Goal: Find specific page/section: Find specific page/section

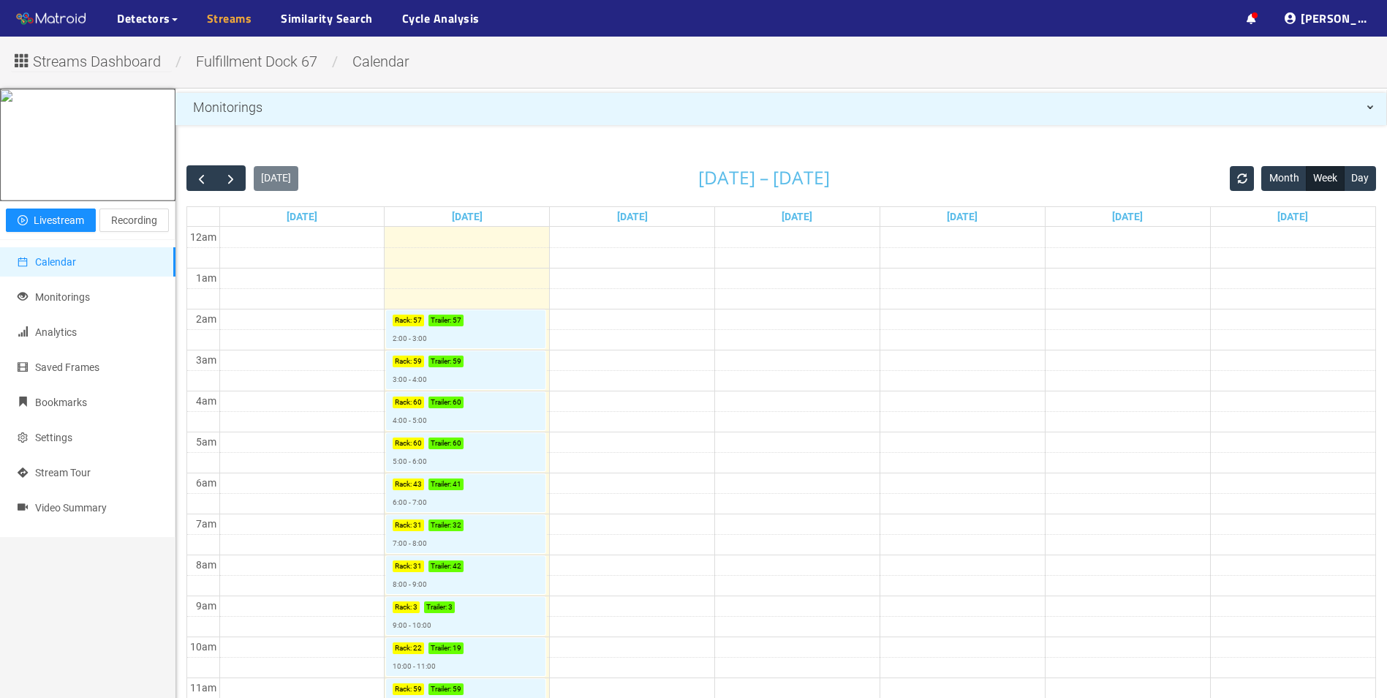
click at [217, 27] on link "Streams" at bounding box center [229, 19] width 45 height 18
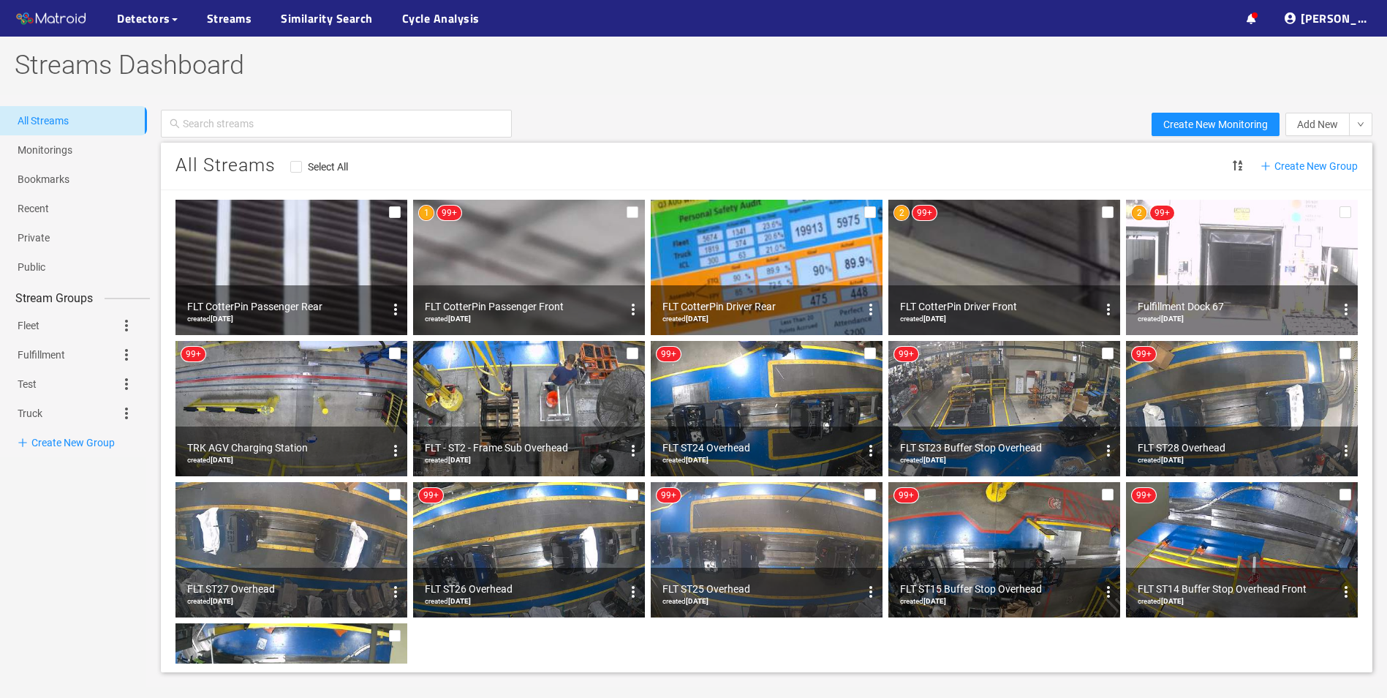
click at [980, 281] on img at bounding box center [1004, 267] width 232 height 135
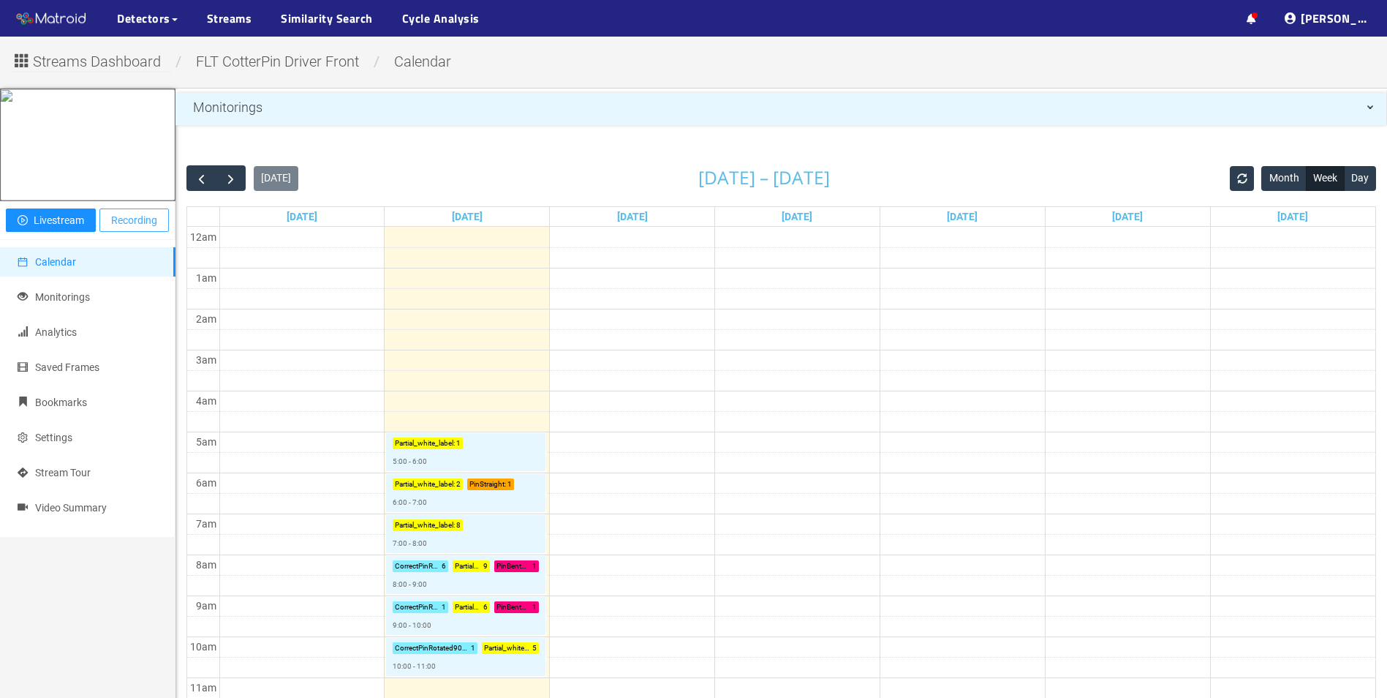
click at [132, 232] on button "Recording" at bounding box center [133, 219] width 69 height 23
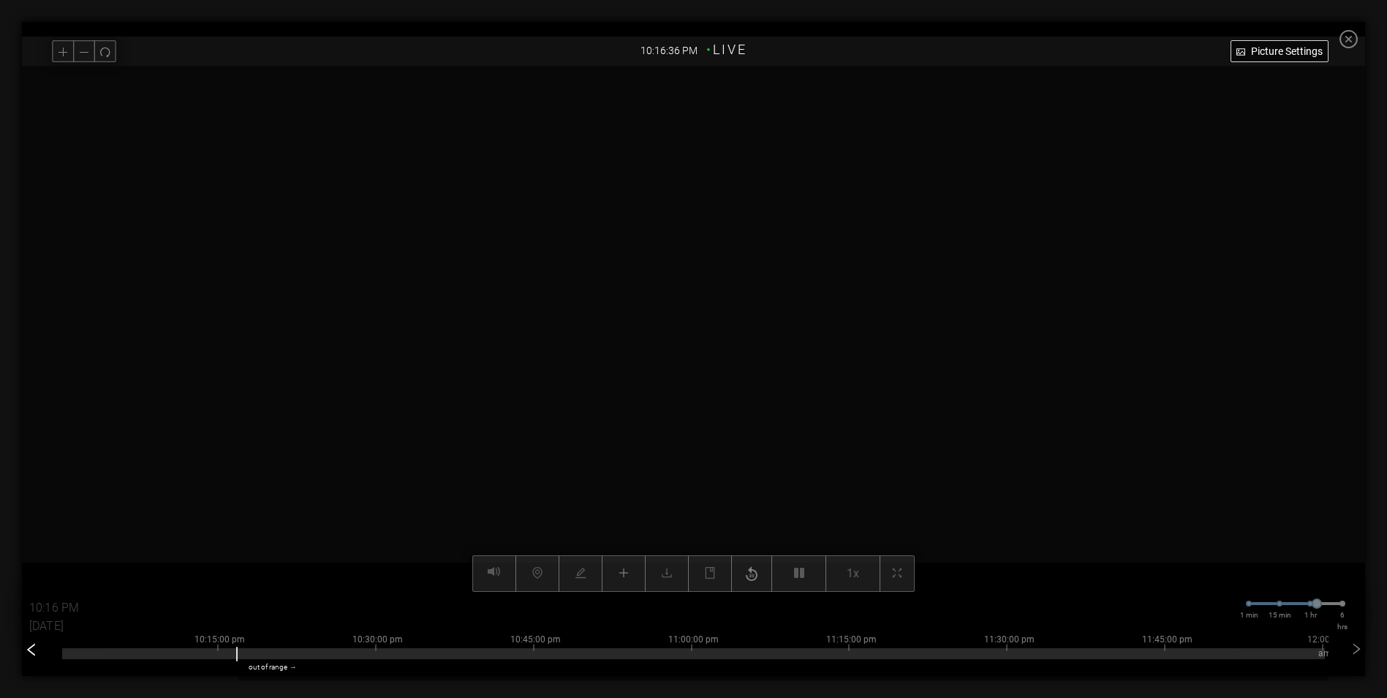
click at [34, 654] on icon "left" at bounding box center [31, 649] width 8 height 12
click at [425, 654] on div at bounding box center [681, 653] width 1263 height 11
click at [412, 660] on div "4:15:00 pm 4:30:00 pm 4:45:00 pm 5:00:00 pm 5:15:00 pm 5:30:00 pm 5:45:00 pm 6:…" at bounding box center [693, 650] width 1263 height 58
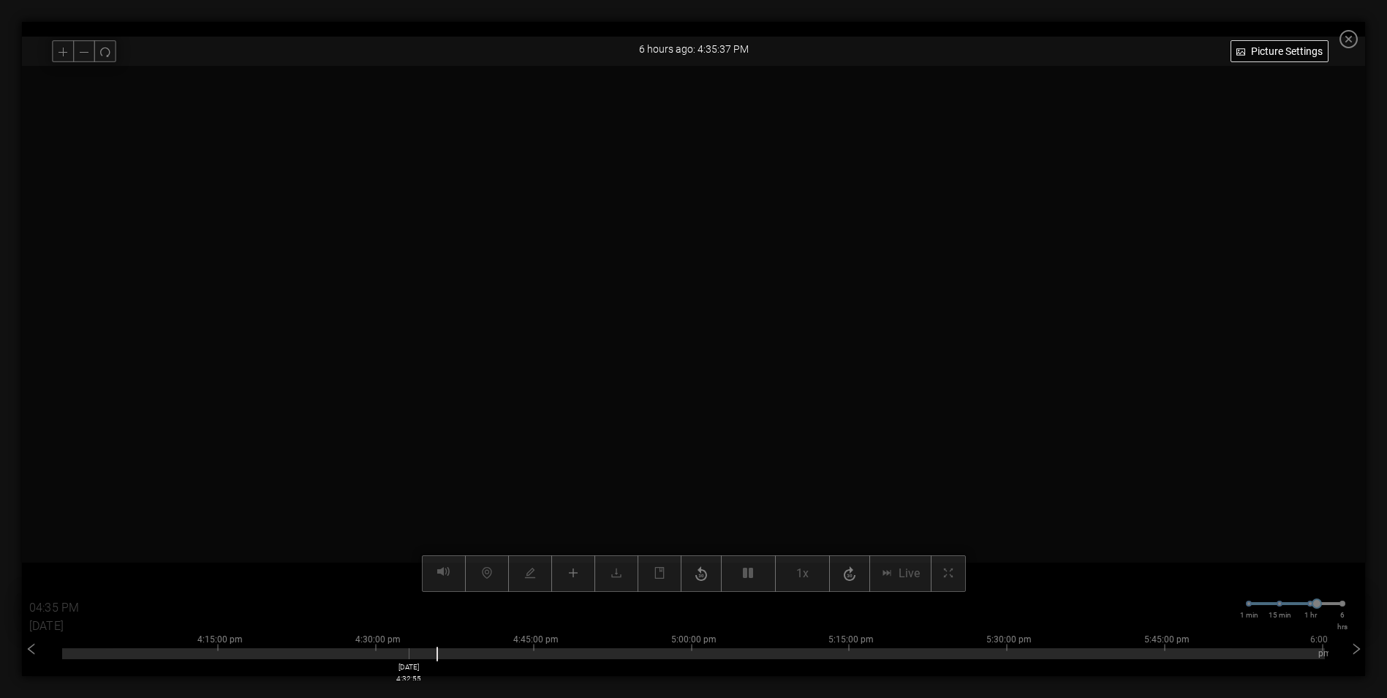
click at [412, 652] on div at bounding box center [693, 653] width 1263 height 11
click at [436, 654] on div at bounding box center [693, 653] width 1263 height 11
click at [450, 657] on div at bounding box center [693, 653] width 1263 height 11
click at [479, 654] on div at bounding box center [693, 653] width 1263 height 11
click at [496, 652] on div at bounding box center [693, 653] width 1263 height 11
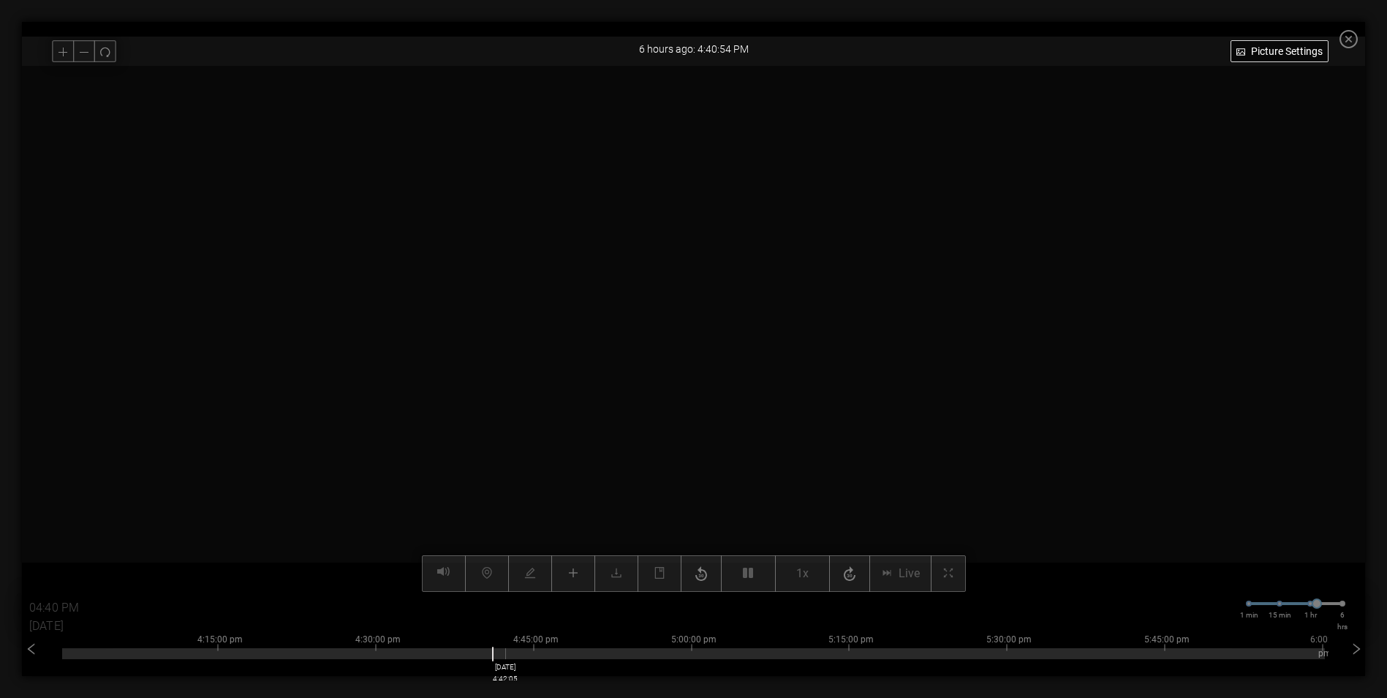
click at [509, 654] on div at bounding box center [693, 653] width 1263 height 11
click at [528, 667] on div "[DATE] 4:43:52" at bounding box center [524, 672] width 25 height 23
type input "04:50 PM"
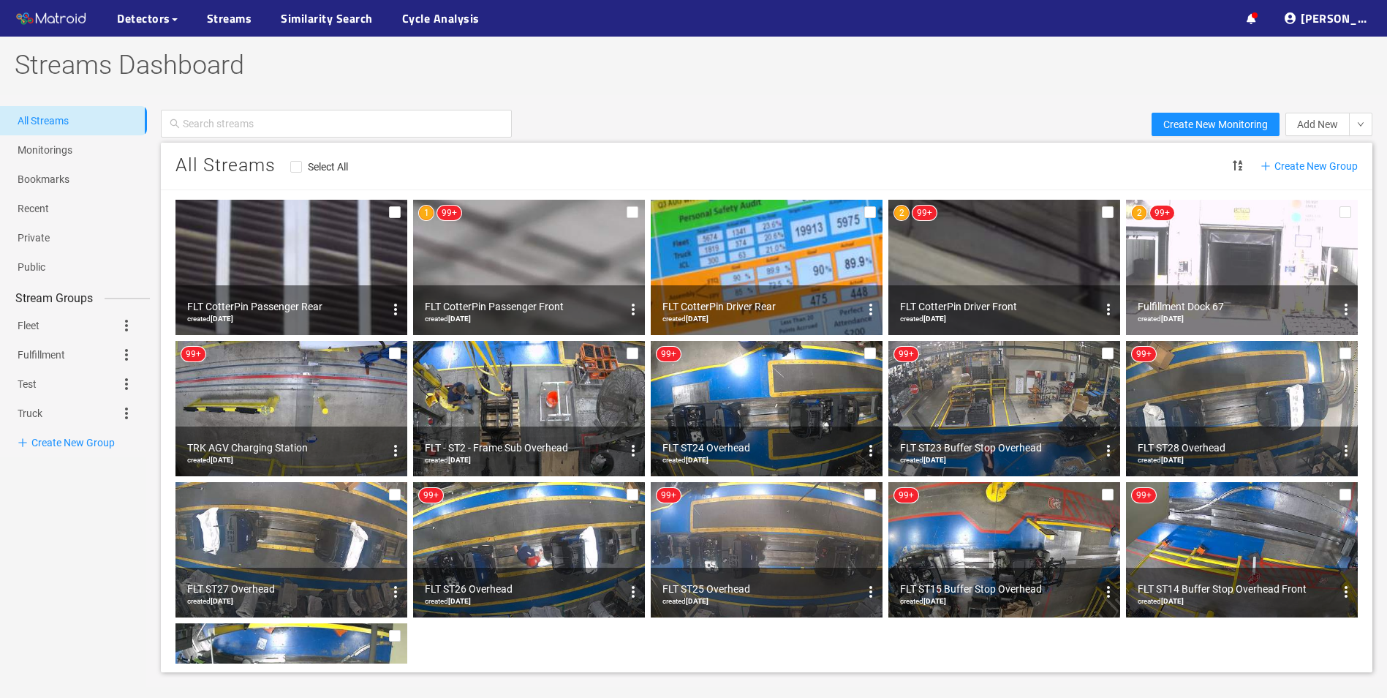
click at [548, 295] on div "FLT CotterPin Passenger Front created [DATE]" at bounding box center [529, 310] width 232 height 50
click at [557, 315] on div "created [DATE]" at bounding box center [523, 318] width 197 height 7
click at [543, 264] on img at bounding box center [529, 267] width 232 height 135
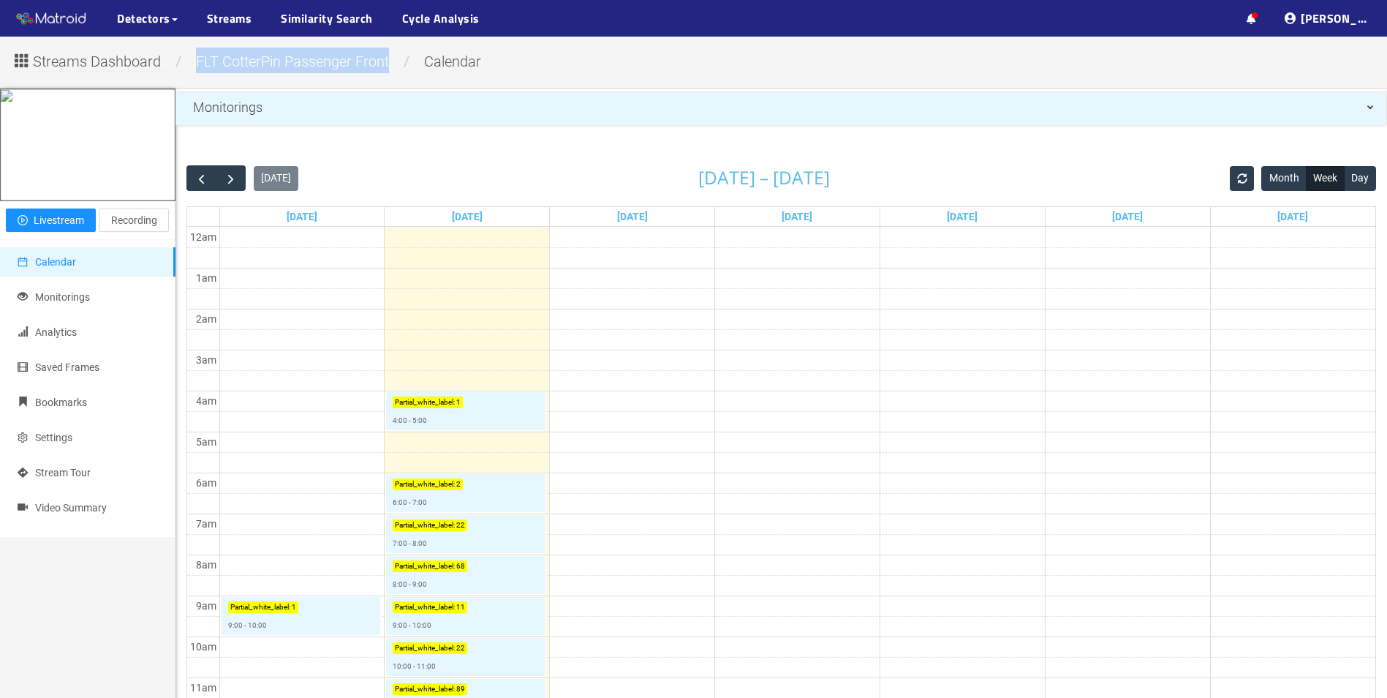
drag, startPoint x: 374, startPoint y: 67, endPoint x: 186, endPoint y: 64, distance: 187.9
click at [186, 64] on span "FLT CotterPin Passenger Front" at bounding box center [292, 62] width 215 height 18
copy span "FLT CotterPin Passenger Front"
